Goal: Navigation & Orientation: Find specific page/section

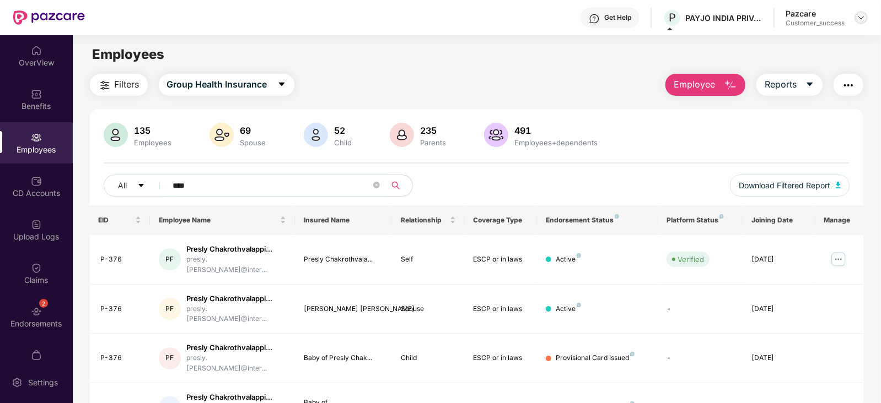
click at [860, 18] on img at bounding box center [860, 17] width 9 height 9
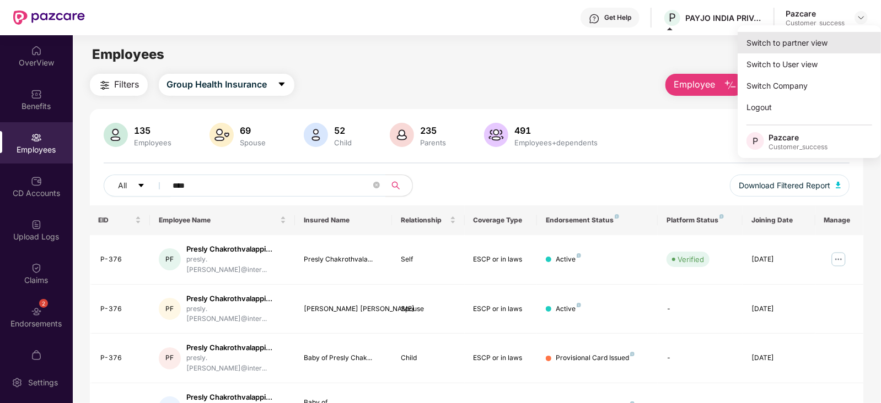
click at [807, 44] on div "Switch to partner view" at bounding box center [808, 42] width 143 height 21
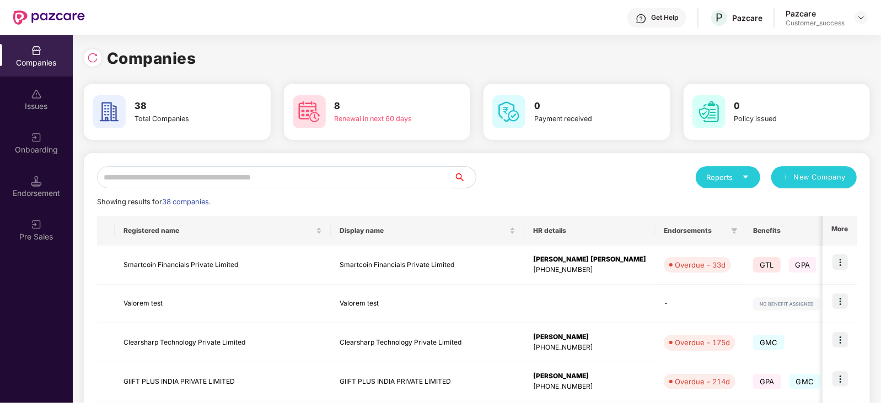
click at [325, 180] on input "text" at bounding box center [275, 177] width 357 height 22
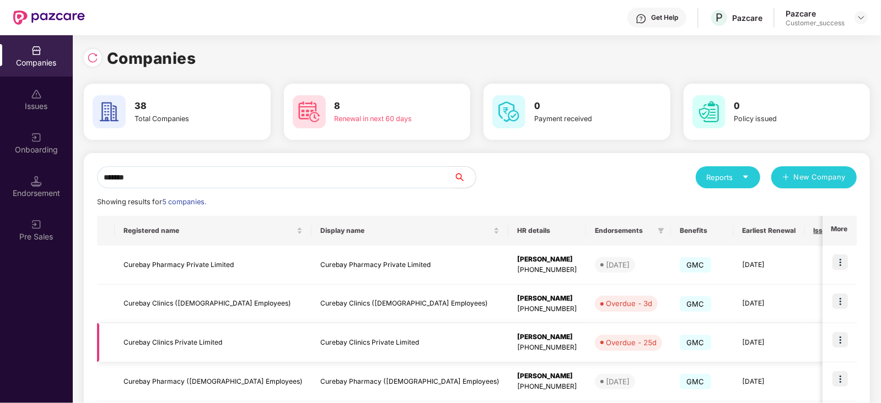
type input "*******"
click at [198, 345] on td "Curebay Clinics Private Limited" at bounding box center [213, 342] width 197 height 39
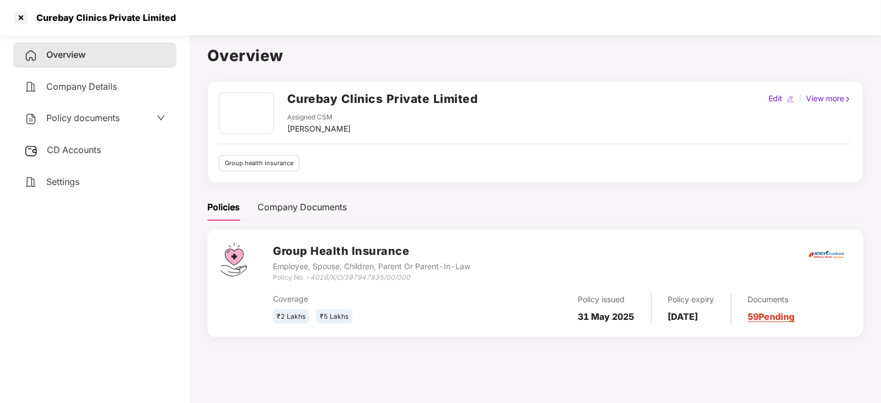
click at [69, 117] on span "Policy documents" at bounding box center [82, 117] width 73 height 11
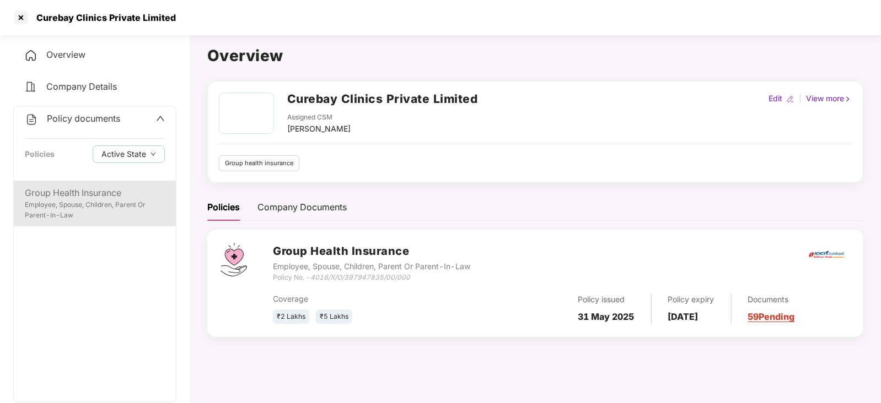
click at [70, 203] on div "Employee, Spouse, Children, Parent Or Parent-In-Law" at bounding box center [95, 210] width 140 height 21
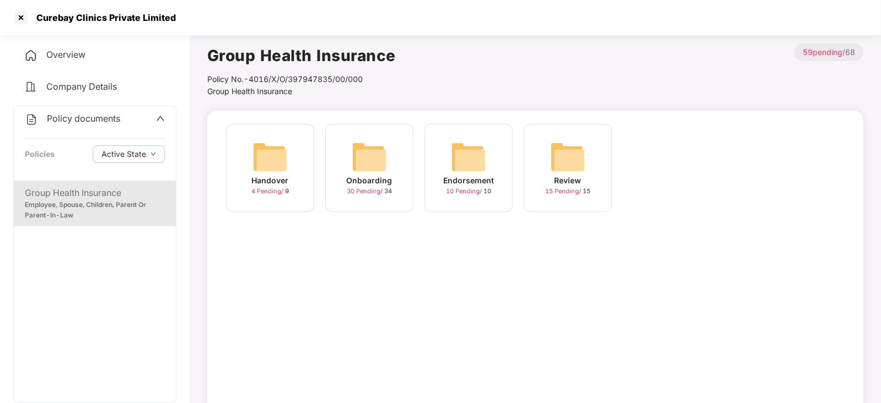
click at [463, 161] on img at bounding box center [468, 156] width 35 height 35
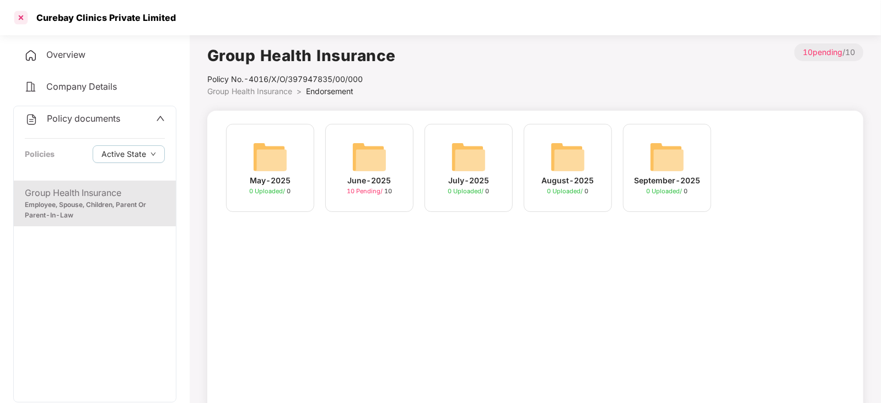
click at [21, 16] on div at bounding box center [21, 18] width 18 height 18
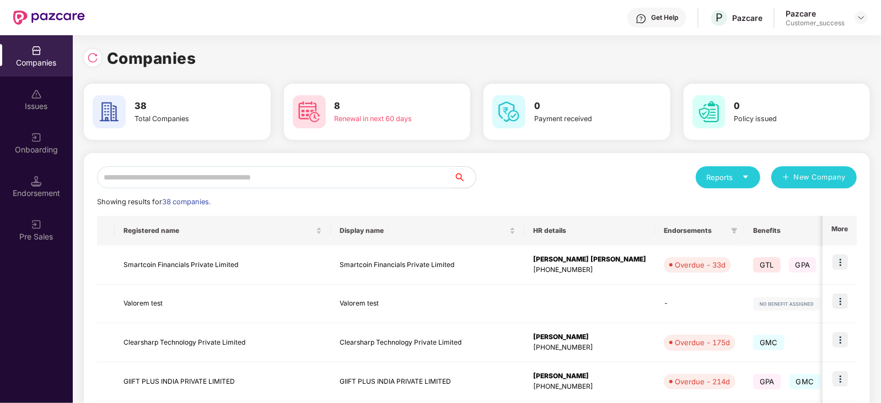
click at [262, 177] on input "text" at bounding box center [275, 177] width 357 height 22
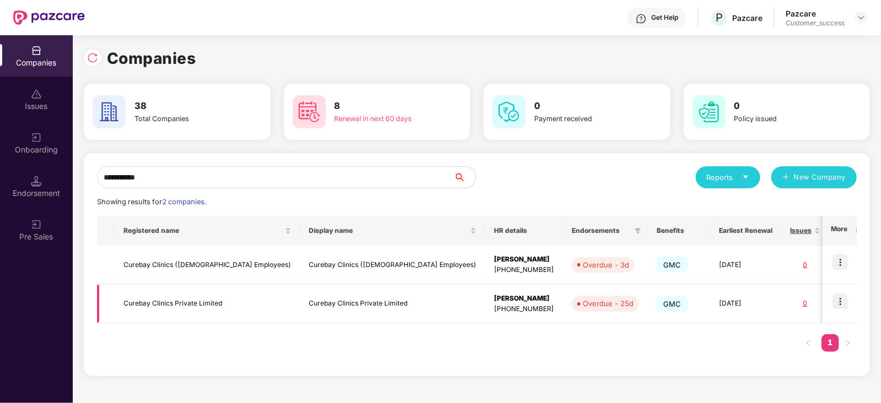
scroll to position [0, 91]
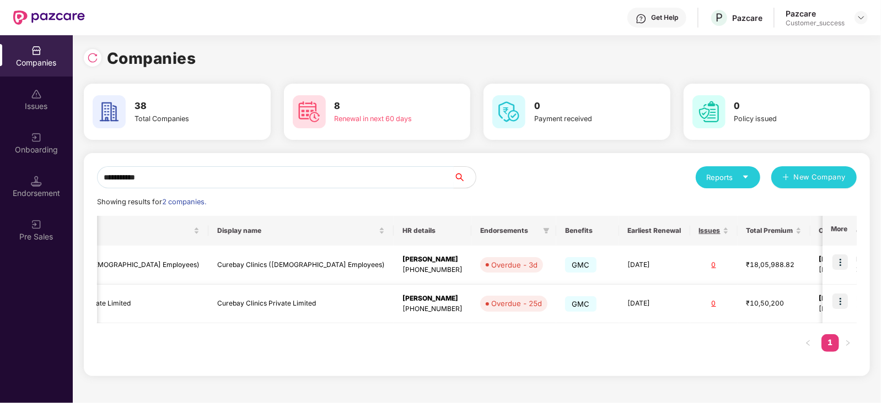
type input "**********"
click at [839, 299] on img at bounding box center [839, 301] width 15 height 15
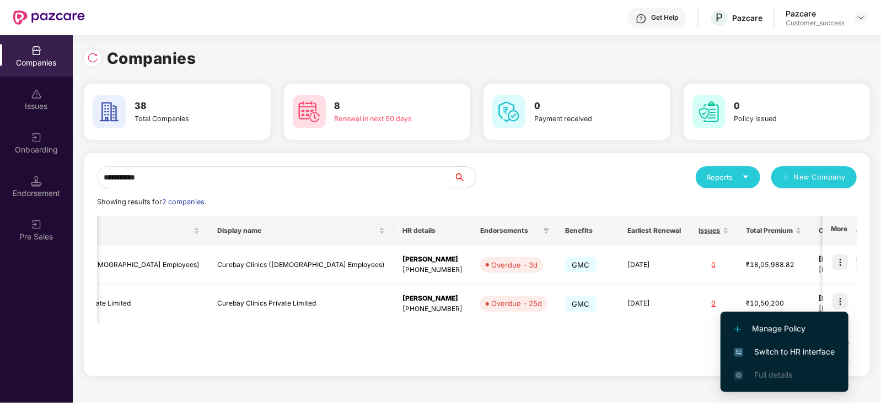
click at [776, 349] on span "Switch to HR interface" at bounding box center [784, 352] width 100 height 12
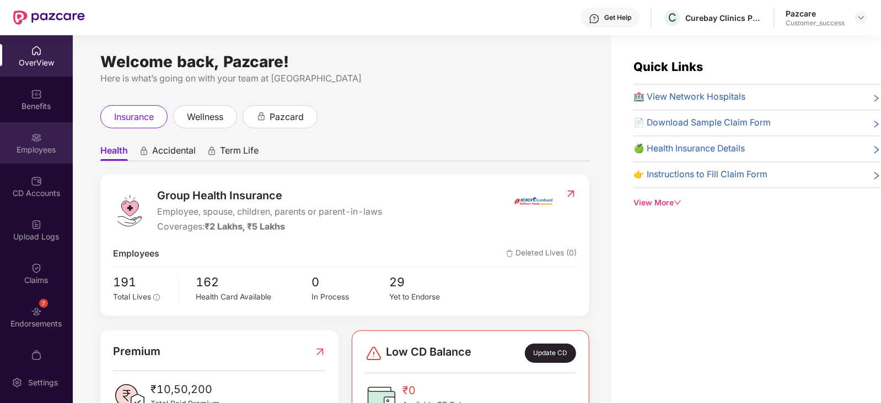
click at [36, 155] on div "Employees" at bounding box center [36, 149] width 73 height 11
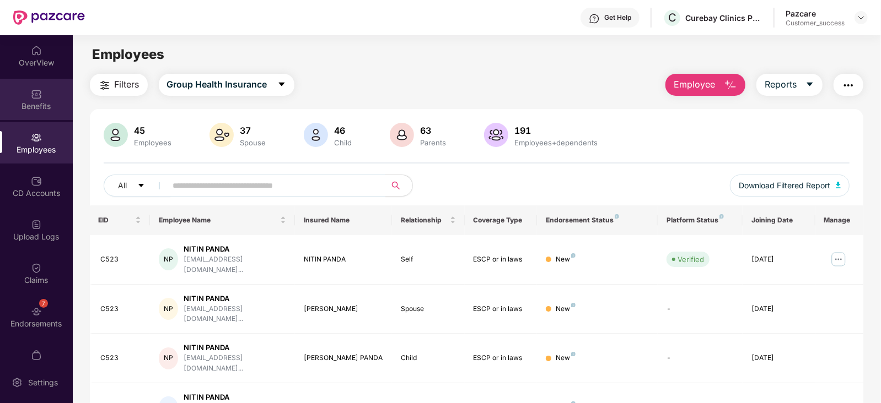
click at [44, 109] on div "Benefits" at bounding box center [36, 106] width 73 height 11
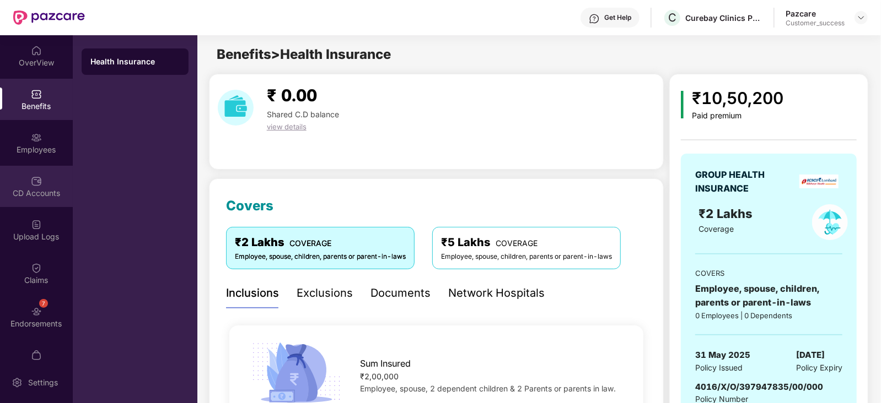
click at [31, 183] on img at bounding box center [36, 181] width 11 height 11
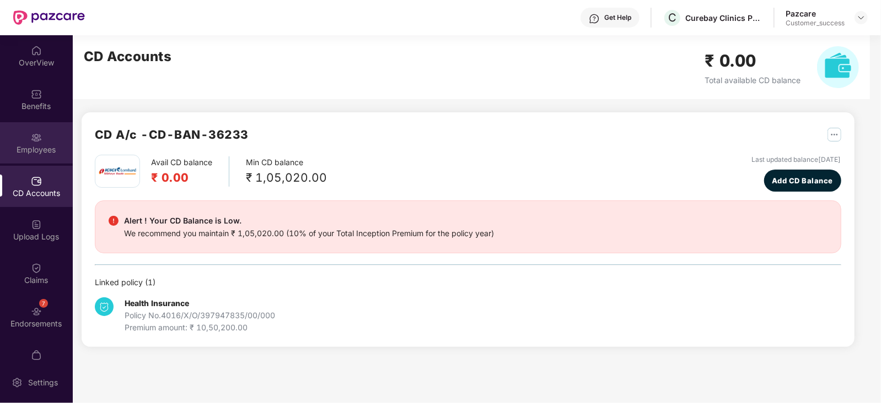
click at [59, 143] on div "Employees" at bounding box center [36, 142] width 73 height 41
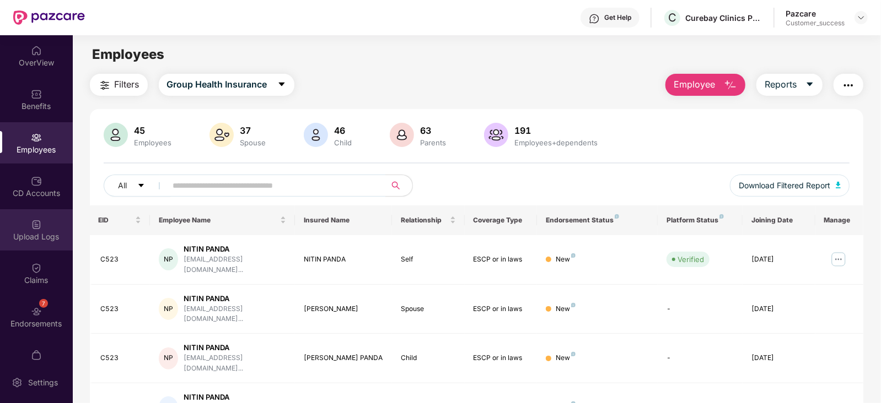
click at [40, 227] on img at bounding box center [36, 224] width 11 height 11
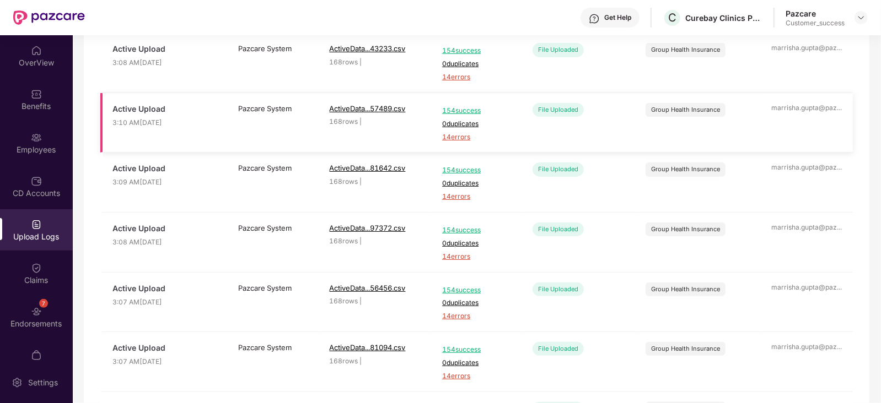
scroll to position [123, 0]
click at [46, 155] on div "Employees" at bounding box center [36, 149] width 73 height 11
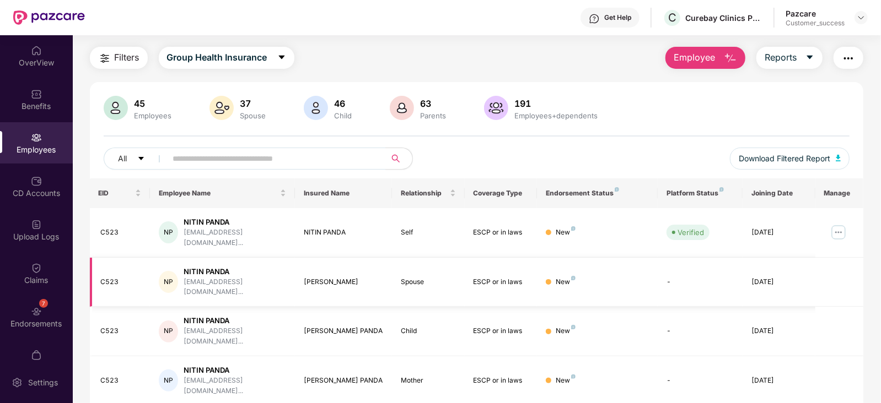
scroll to position [27, 0]
